Goal: Book appointment/travel/reservation

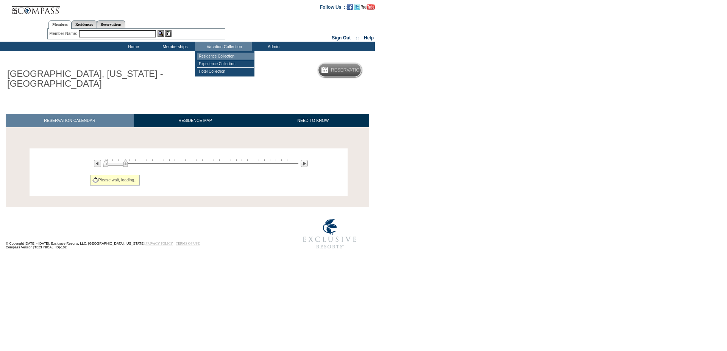
click at [217, 56] on td "Residence Collection" at bounding box center [225, 57] width 57 height 8
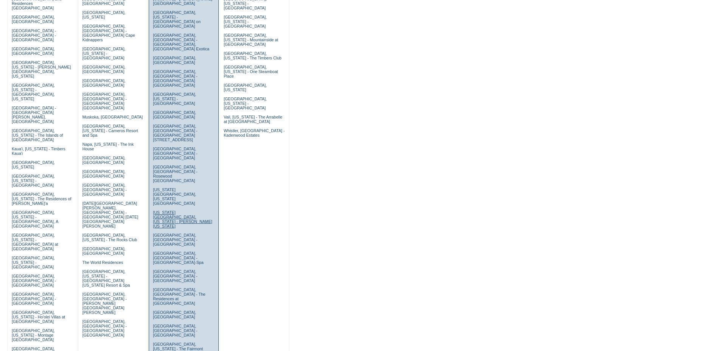
scroll to position [116, 0]
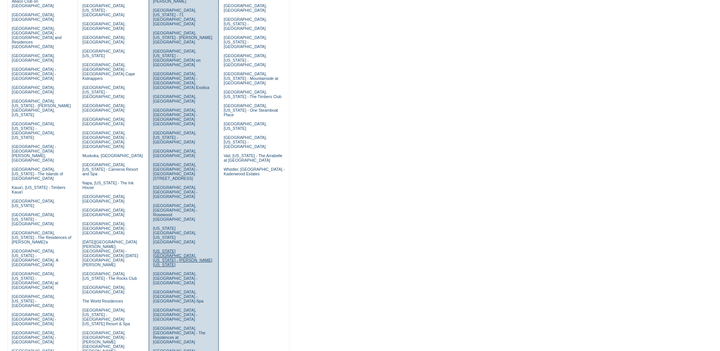
click at [169, 249] on link "New York City, New York - Trump New York" at bounding box center [182, 258] width 59 height 18
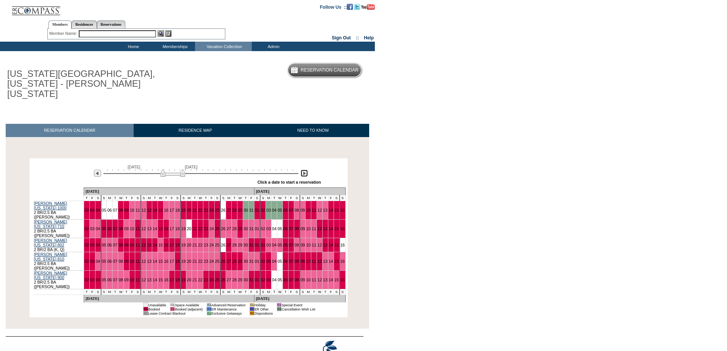
click at [302, 170] on img at bounding box center [304, 173] width 7 height 7
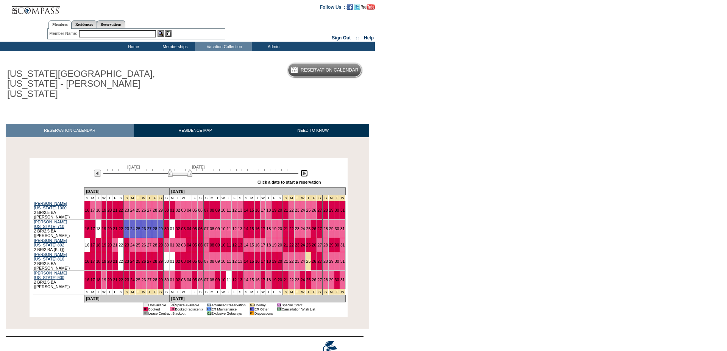
click at [302, 170] on img at bounding box center [304, 173] width 7 height 7
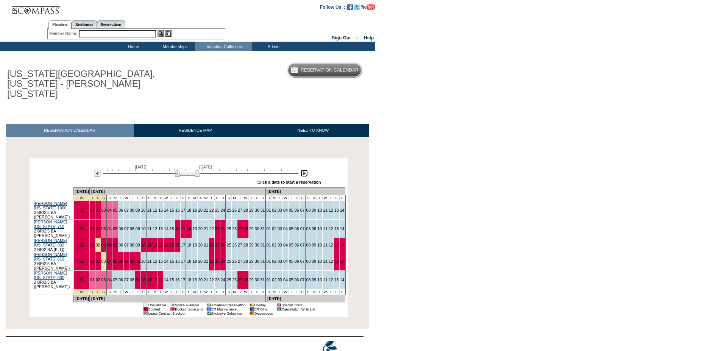
click at [302, 170] on img at bounding box center [304, 173] width 7 height 7
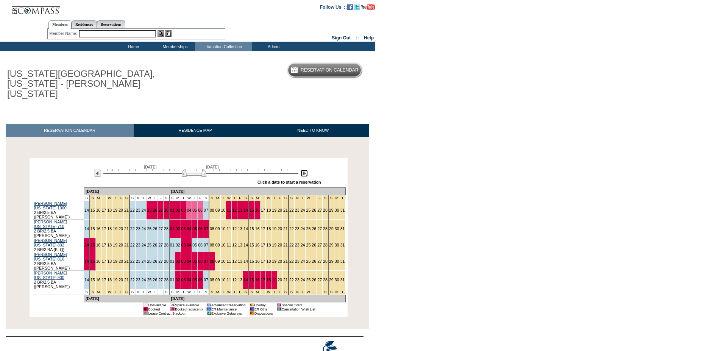
click at [302, 170] on img at bounding box center [304, 173] width 7 height 7
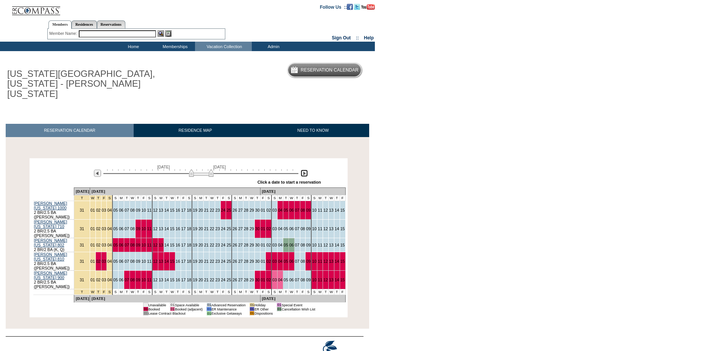
click at [302, 170] on img at bounding box center [304, 173] width 7 height 7
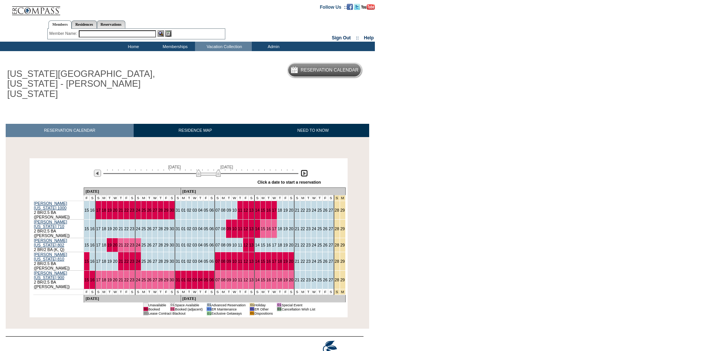
click at [302, 170] on img at bounding box center [304, 173] width 7 height 7
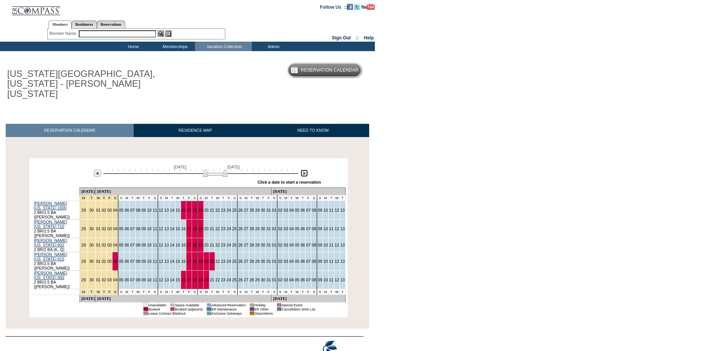
click at [302, 170] on img at bounding box center [304, 173] width 7 height 7
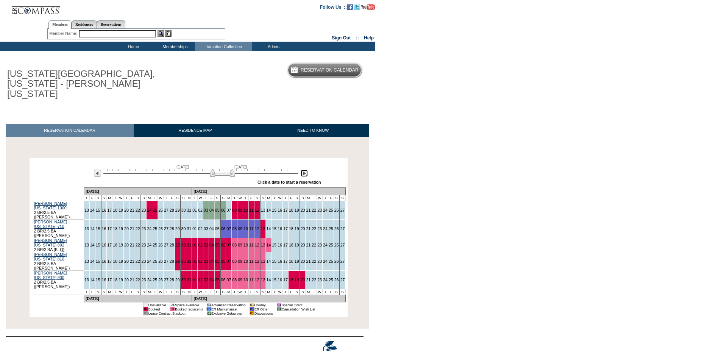
click at [302, 170] on img at bounding box center [304, 173] width 7 height 7
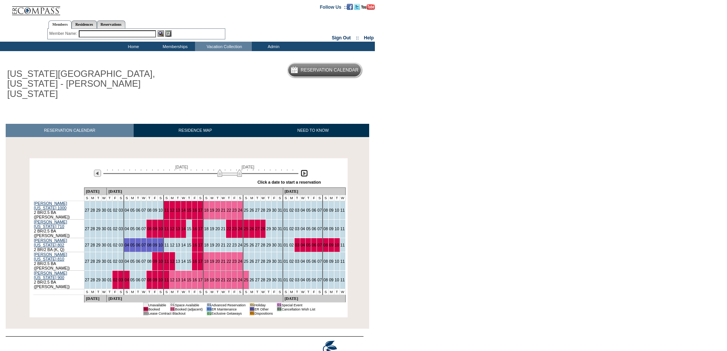
click at [302, 170] on img at bounding box center [304, 173] width 7 height 7
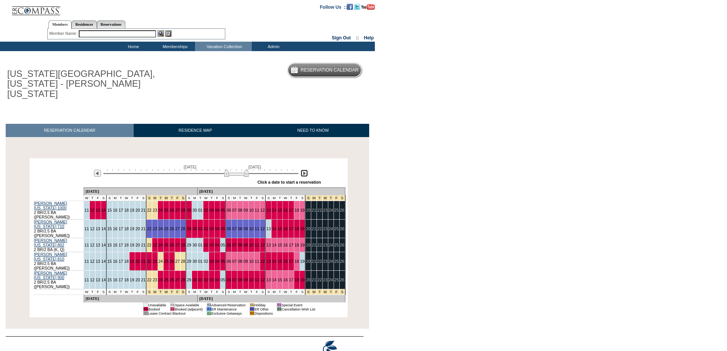
click at [302, 170] on img at bounding box center [304, 173] width 7 height 7
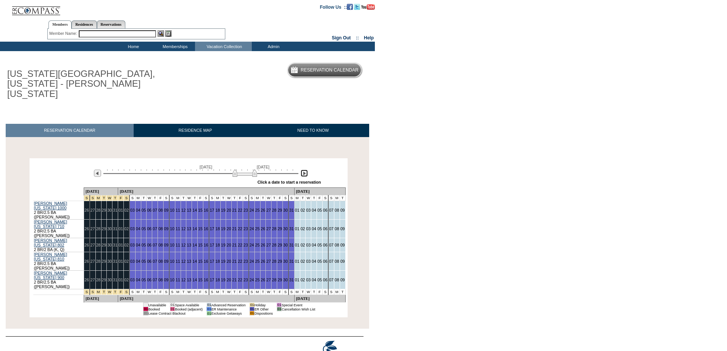
click at [246, 169] on img at bounding box center [244, 173] width 25 height 8
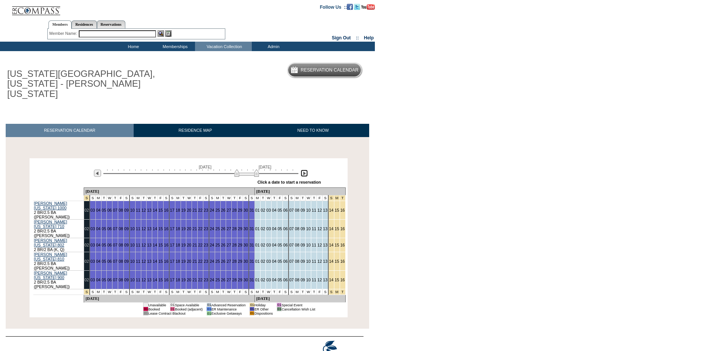
click at [248, 169] on img at bounding box center [246, 173] width 25 height 8
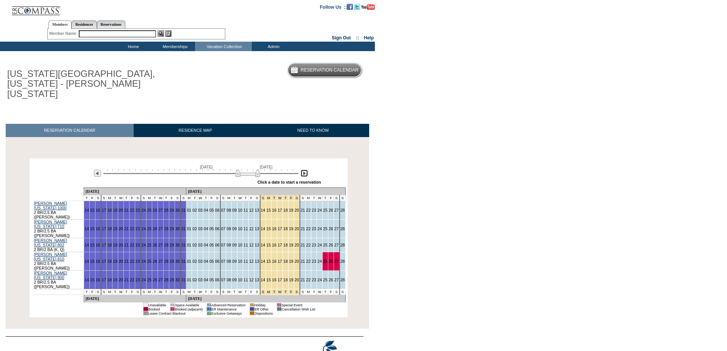
click at [249, 169] on img at bounding box center [247, 173] width 25 height 8
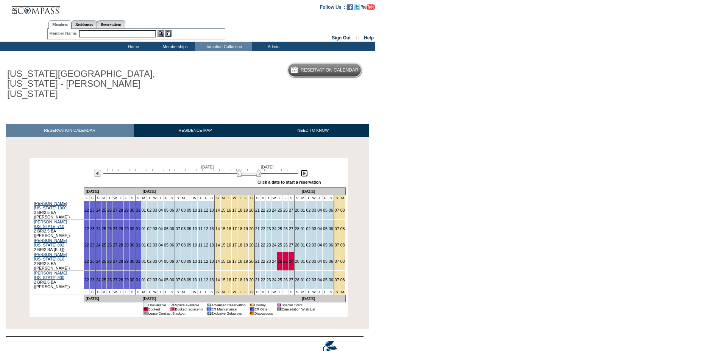
click at [250, 169] on img at bounding box center [249, 173] width 25 height 8
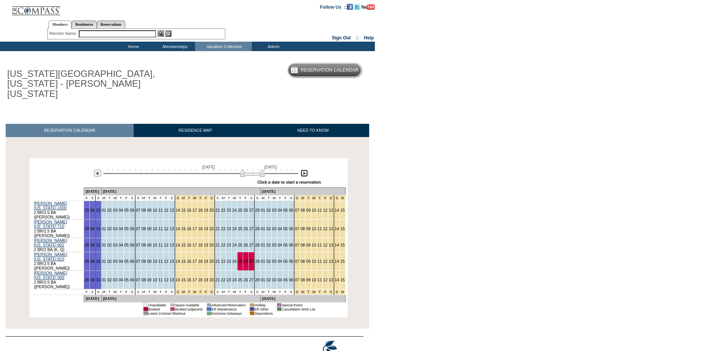
click at [254, 169] on img at bounding box center [252, 173] width 25 height 8
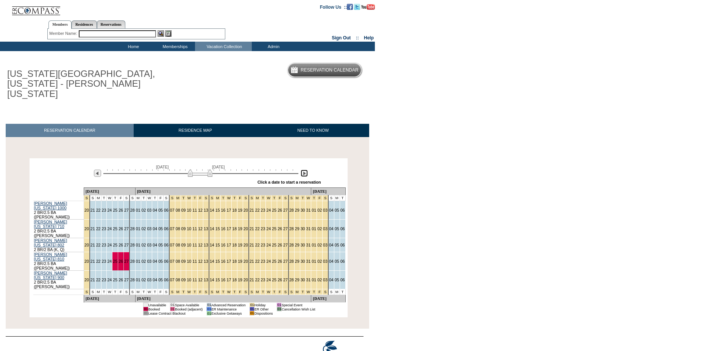
drag, startPoint x: 254, startPoint y: 166, endPoint x: 201, endPoint y: 157, distance: 53.4
click at [201, 165] on div "[DATE] [DATE]" at bounding box center [199, 171] width 218 height 13
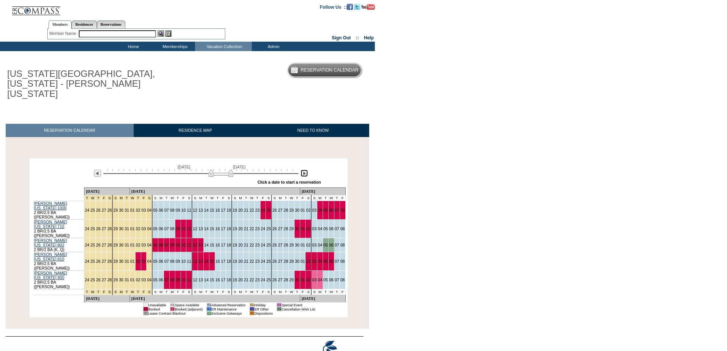
drag, startPoint x: 201, startPoint y: 163, endPoint x: 222, endPoint y: 166, distance: 21.1
click at [222, 169] on img at bounding box center [221, 173] width 25 height 8
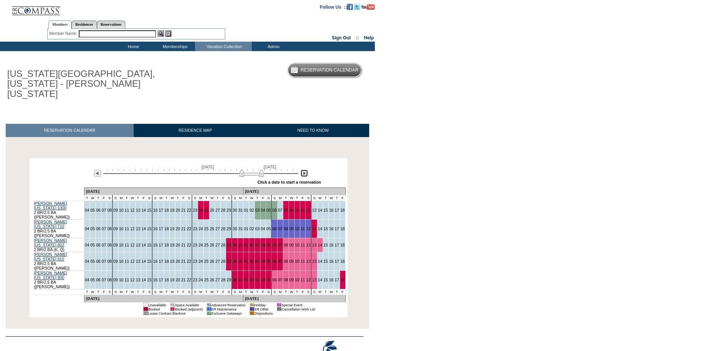
drag, startPoint x: 221, startPoint y: 165, endPoint x: 252, endPoint y: 173, distance: 31.8
click at [252, 173] on div "[DATE] [DATE] » Apply these dates to all the calendars on this page Click a dat…" at bounding box center [188, 173] width 314 height 27
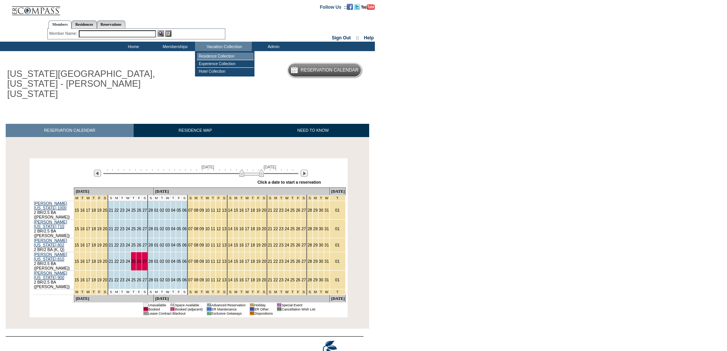
click at [212, 57] on td "Residence Collection" at bounding box center [225, 57] width 57 height 8
